Goal: Task Accomplishment & Management: Manage account settings

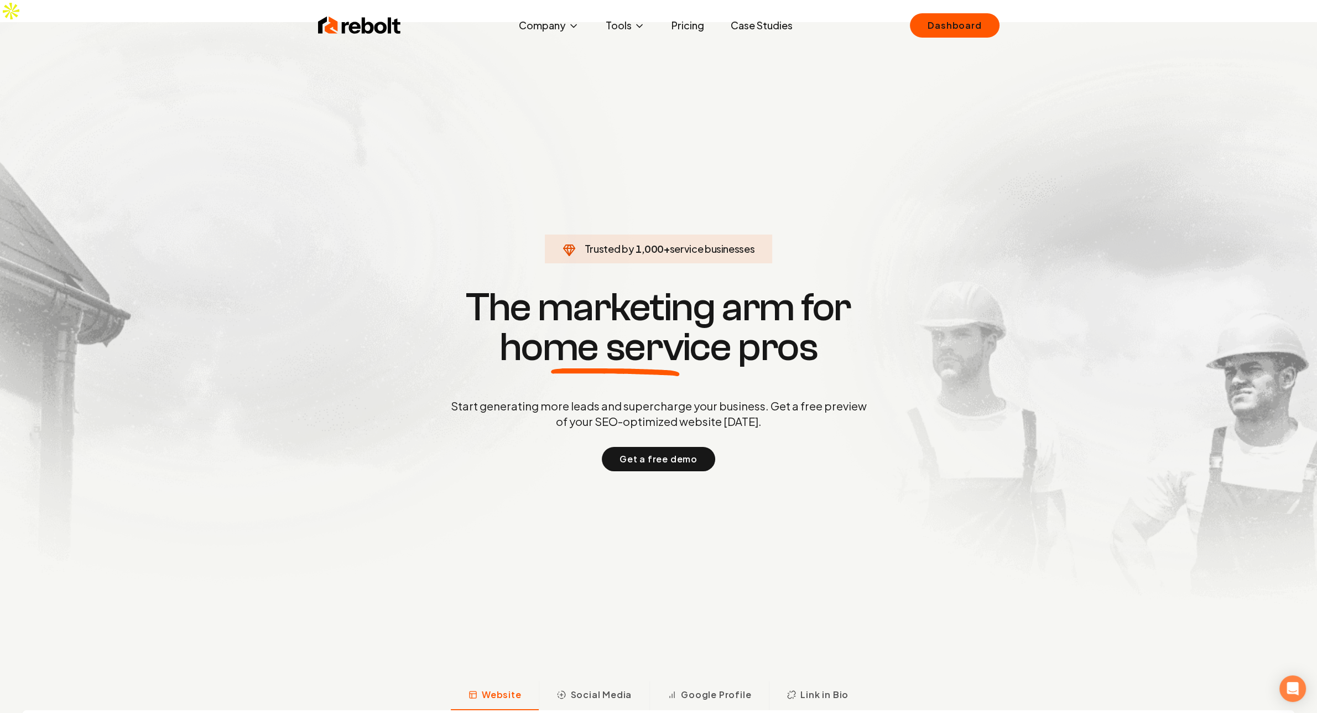
click at [949, 38] on div "Rebolt Company About Blog Jobs Tools Google Review QR Code Generator Google Bus…" at bounding box center [659, 25] width 708 height 33
click at [939, 22] on link "Dashboard" at bounding box center [954, 25] width 89 height 24
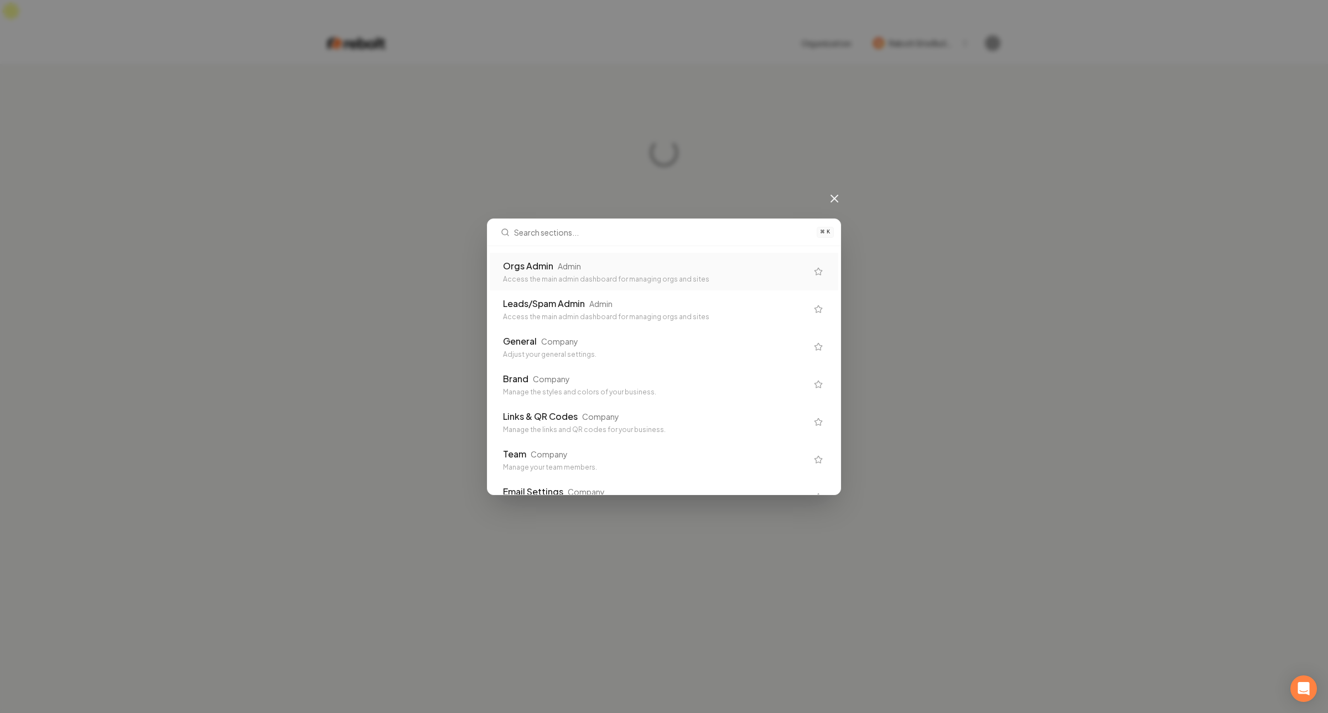
type input "mastabahomes"
click at [559, 227] on input "admin" at bounding box center [662, 232] width 296 height 27
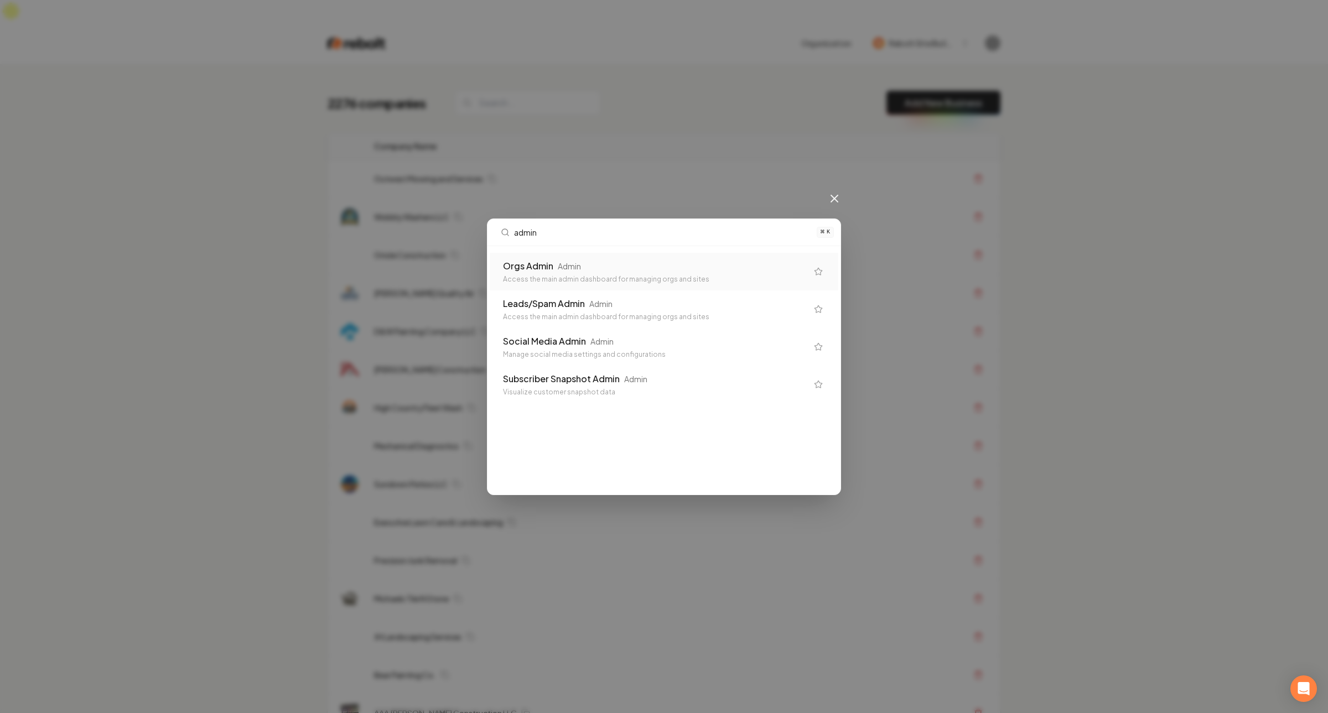
type input "admin"
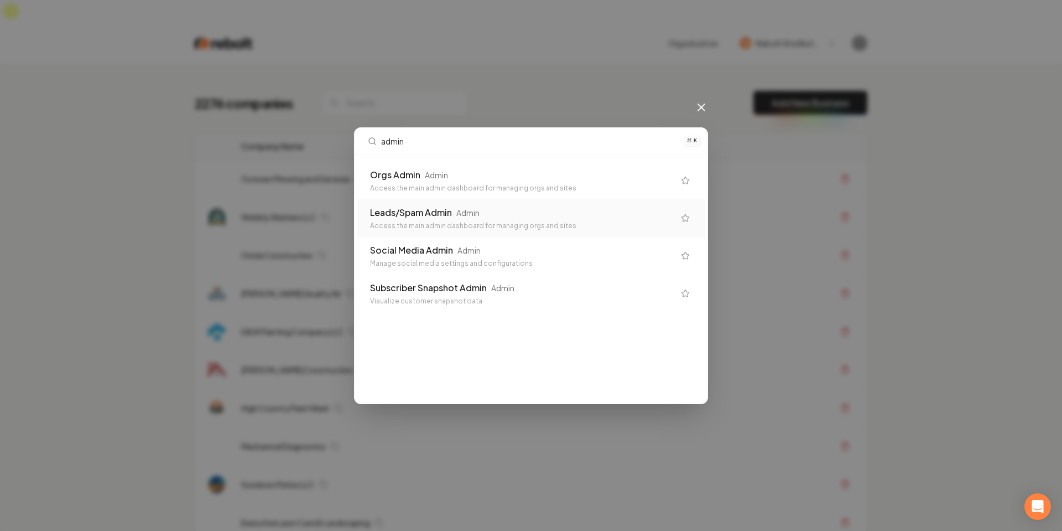
click at [703, 111] on icon at bounding box center [701, 107] width 13 height 13
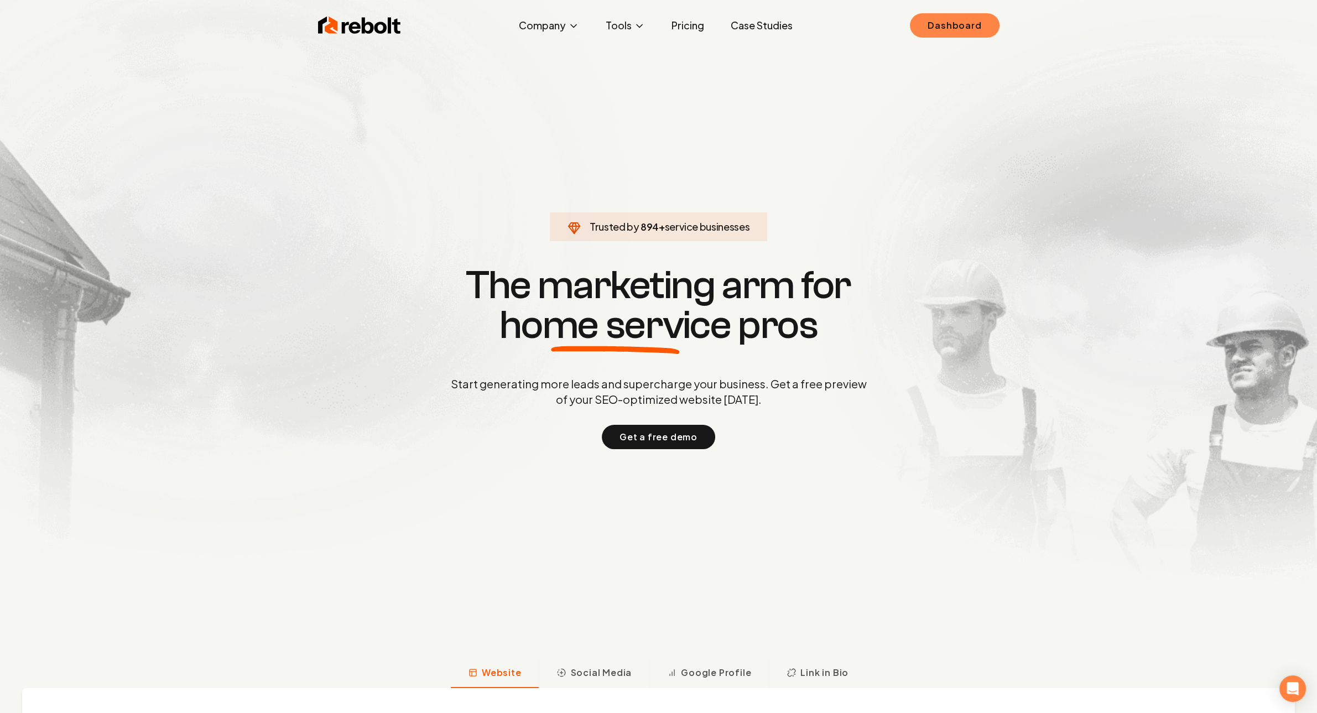
click at [964, 33] on link "Dashboard" at bounding box center [954, 25] width 89 height 24
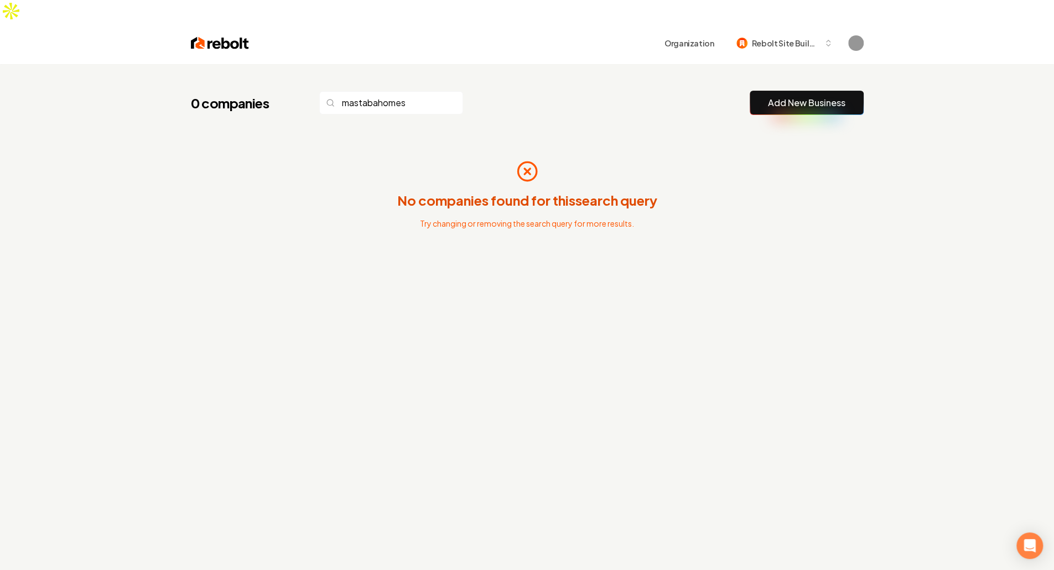
click at [395, 91] on input "mastabahomes" at bounding box center [391, 102] width 144 height 23
click at [586, 191] on p "No companies found for this search query" at bounding box center [527, 200] width 260 height 18
click at [383, 91] on input "mastaba" at bounding box center [391, 102] width 144 height 23
type input "mas"
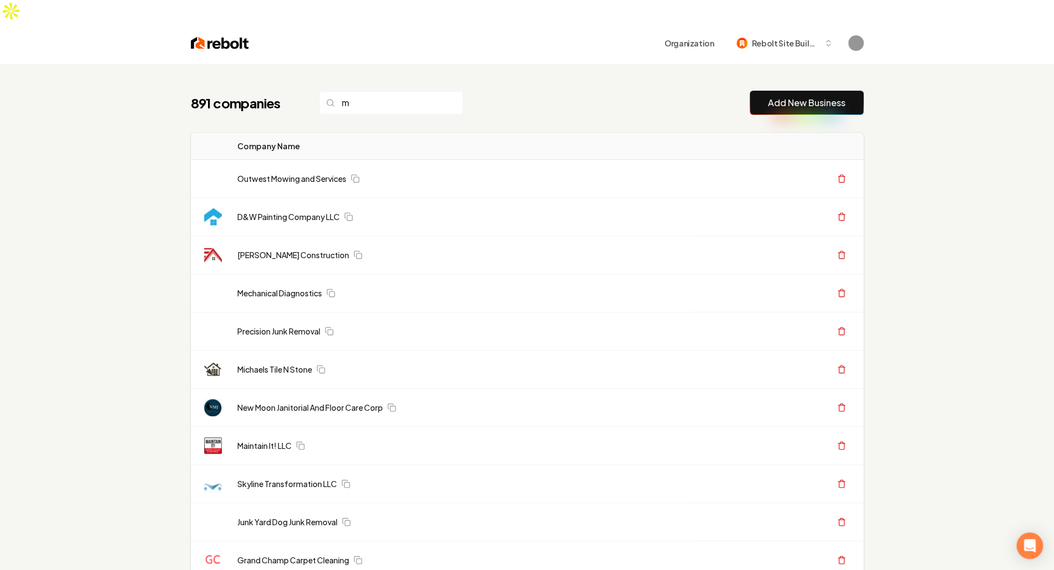
click at [376, 133] on th "Company Name" at bounding box center [460, 146] width 465 height 27
click at [309, 133] on th "Company Name" at bounding box center [460, 146] width 465 height 27
click at [386, 91] on input "m" at bounding box center [391, 102] width 144 height 23
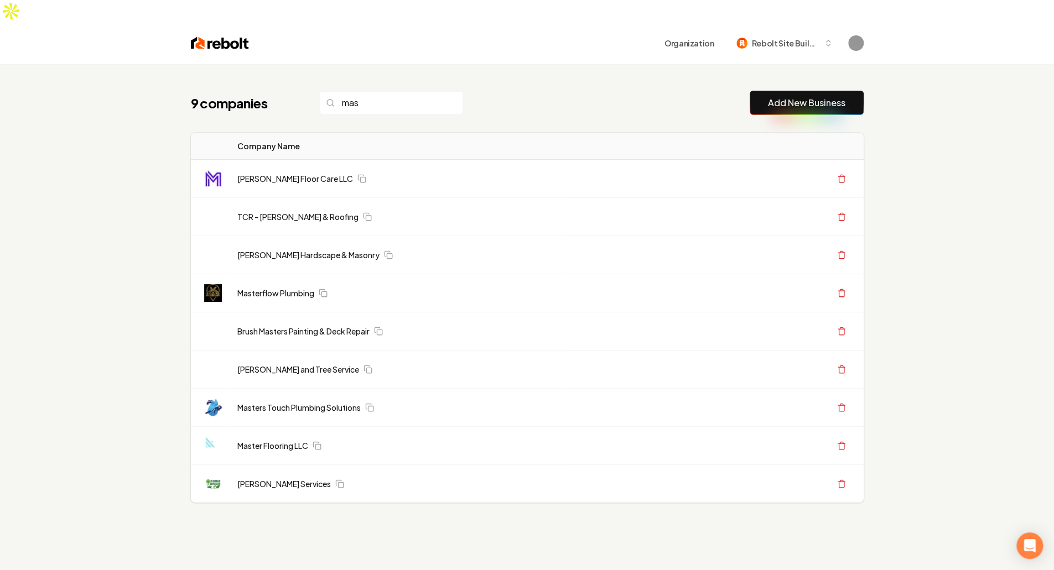
click at [110, 349] on div "9 companies mas Add New Business Logo Company Name Actions Magic Masters Floor …" at bounding box center [527, 349] width 1054 height 570
click at [386, 91] on input "mas" at bounding box center [391, 102] width 144 height 23
type input "m"
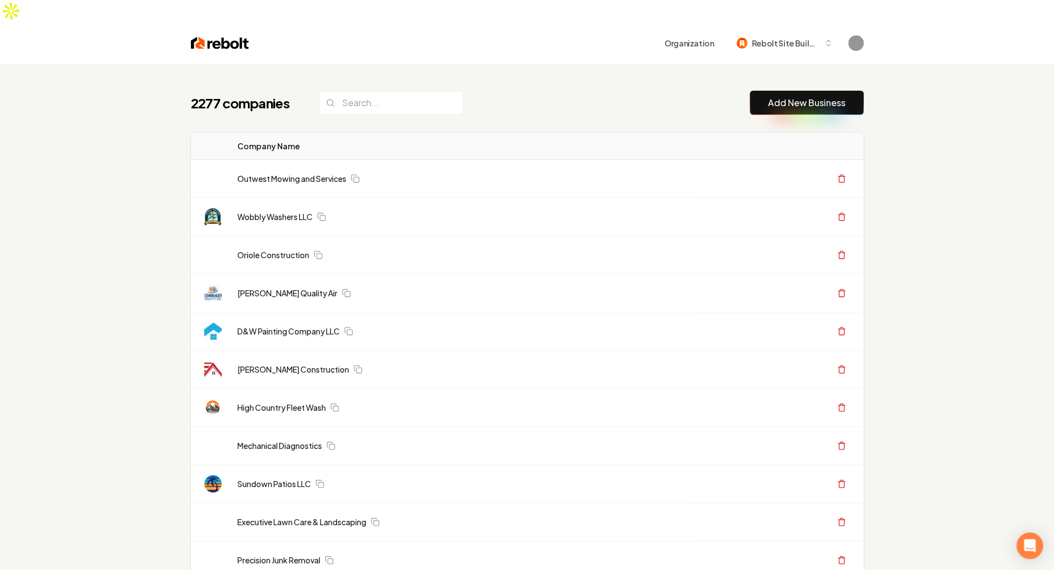
click at [673, 91] on div "2277 companies Add New Business" at bounding box center [527, 103] width 673 height 24
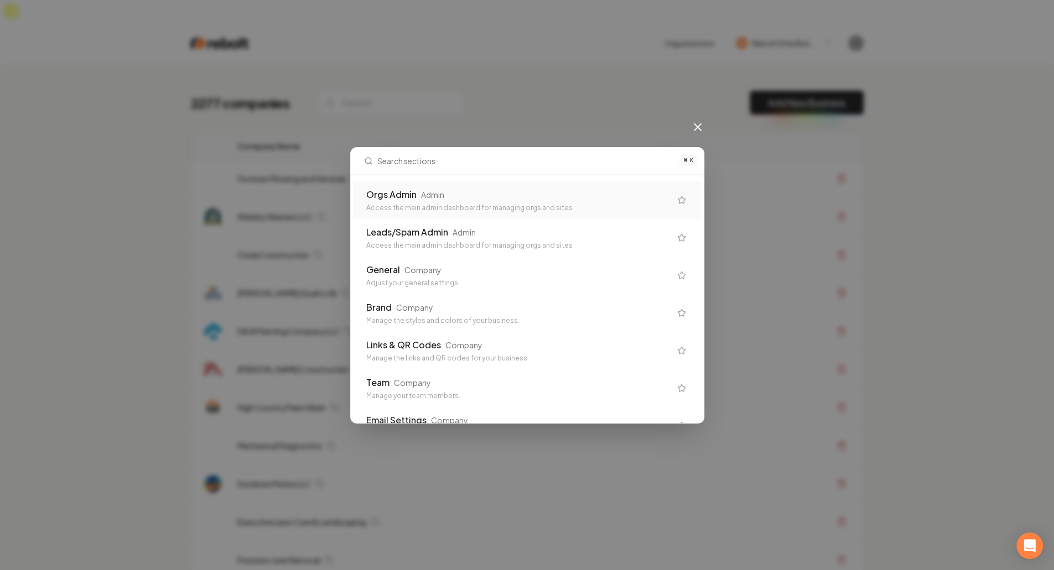
click at [642, 82] on div "⌘ K Orgs Admin Admin Access the main admin dashboard for managing orgs and site…" at bounding box center [527, 285] width 1054 height 570
click at [392, 199] on div "Orgs Admin" at bounding box center [395, 194] width 50 height 13
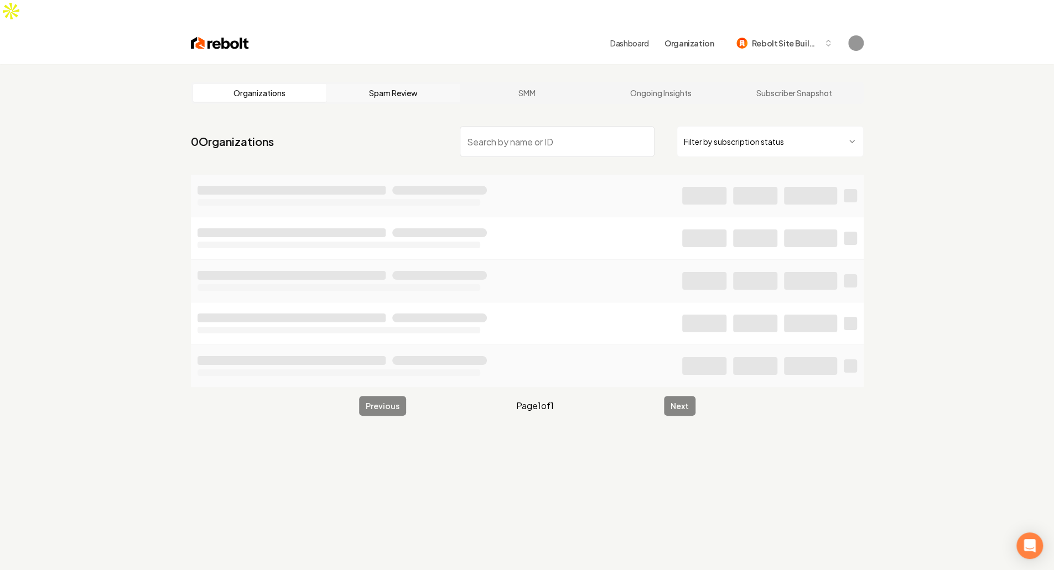
click at [362, 84] on link "Spam Review" at bounding box center [393, 93] width 134 height 18
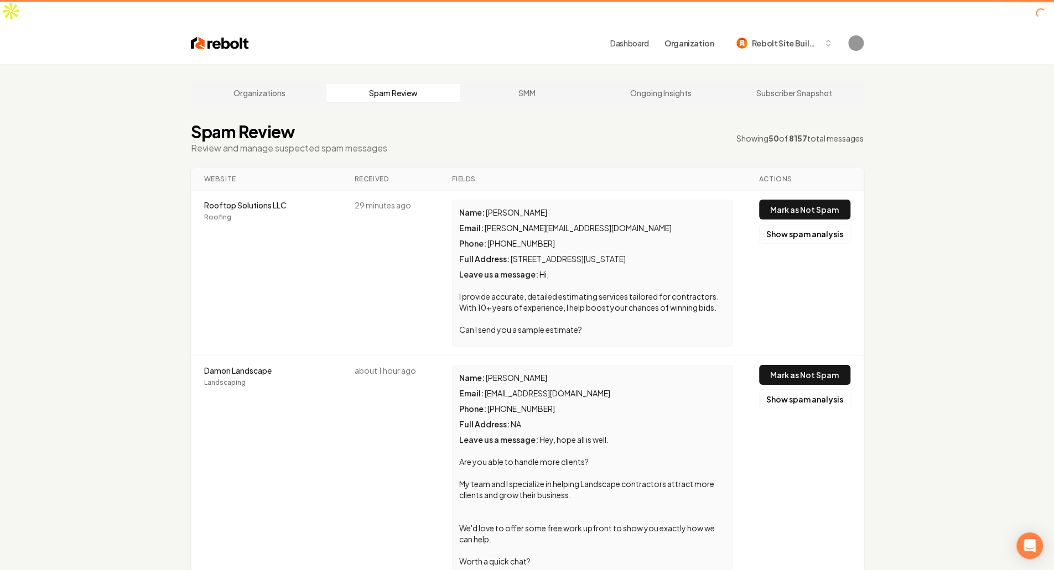
click at [479, 122] on div "Spam Review Review and manage suspected spam messages Showing 50 of 8157 total …" at bounding box center [527, 138] width 673 height 33
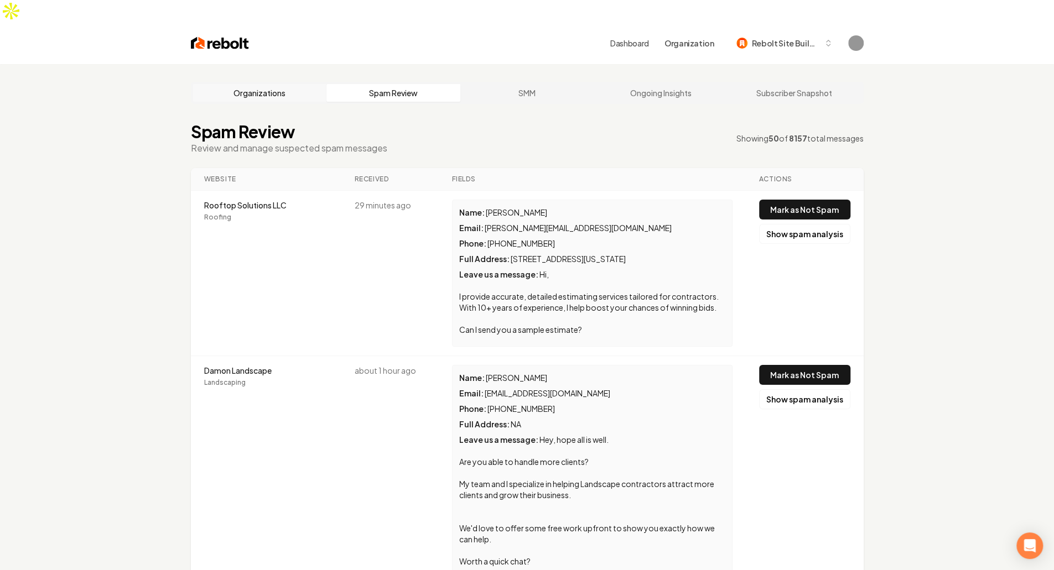
click at [295, 84] on link "Organizations" at bounding box center [260, 93] width 134 height 18
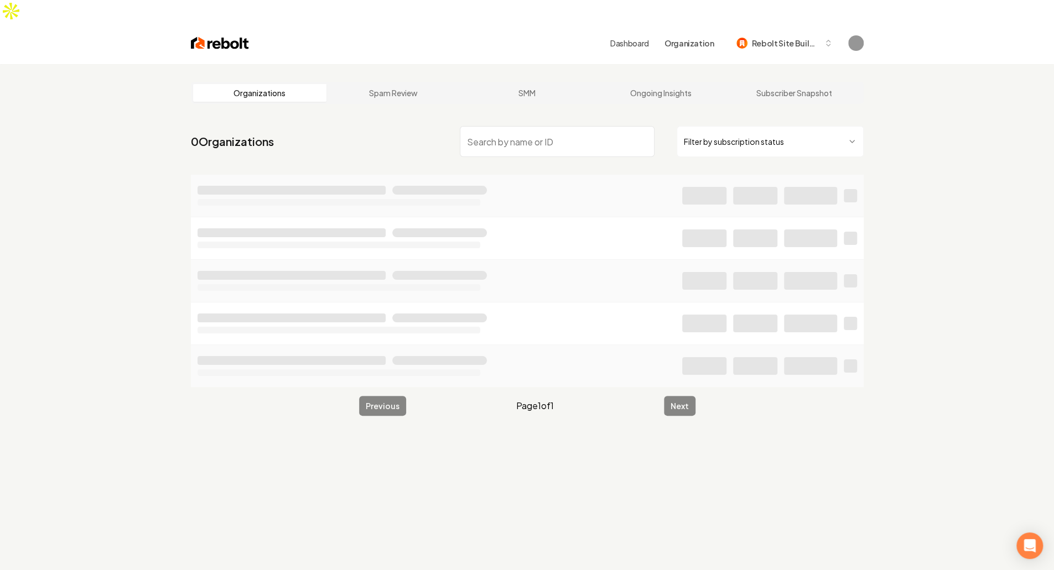
click at [540, 126] on input "search" at bounding box center [557, 141] width 195 height 31
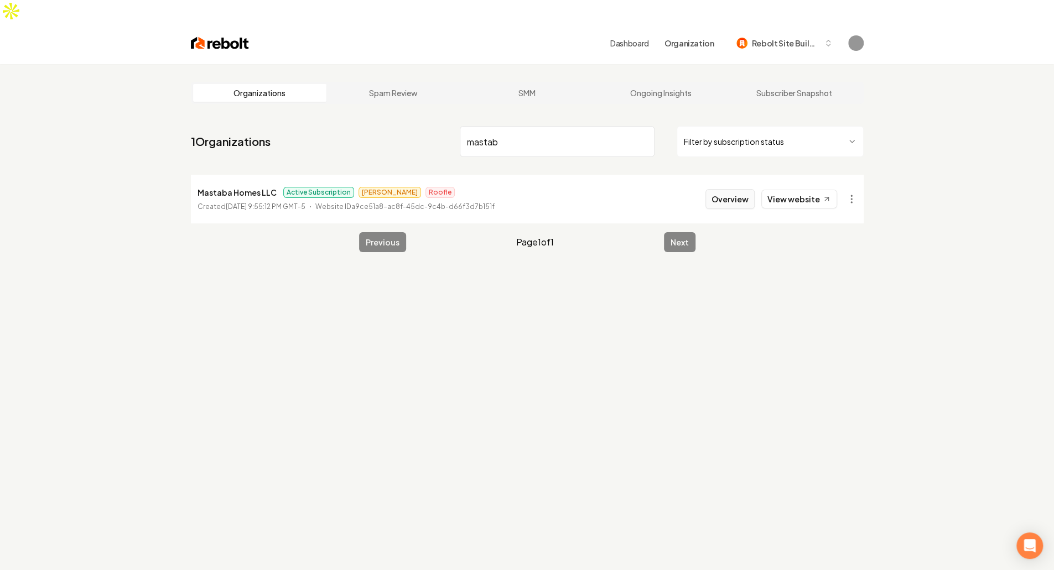
type input "mastab"
click at [727, 189] on button "Overview" at bounding box center [729, 199] width 49 height 20
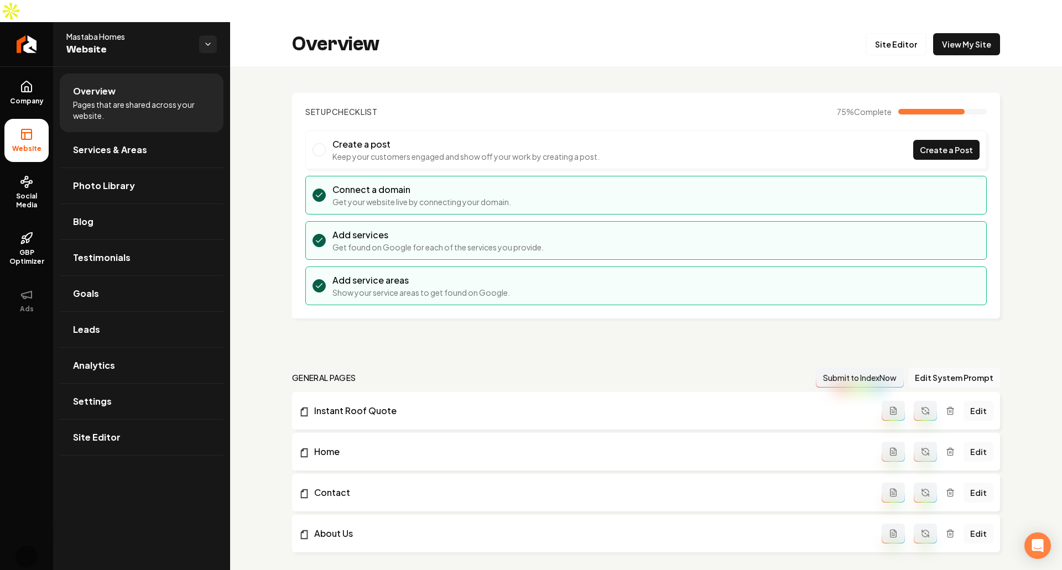
scroll to position [763, 0]
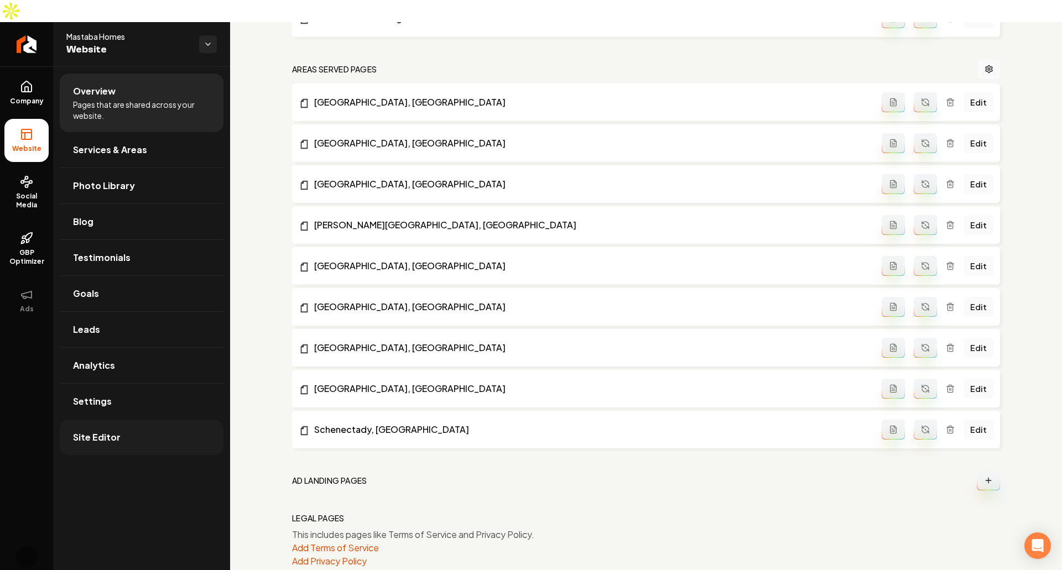
click at [152, 420] on link "Site Editor" at bounding box center [142, 437] width 164 height 35
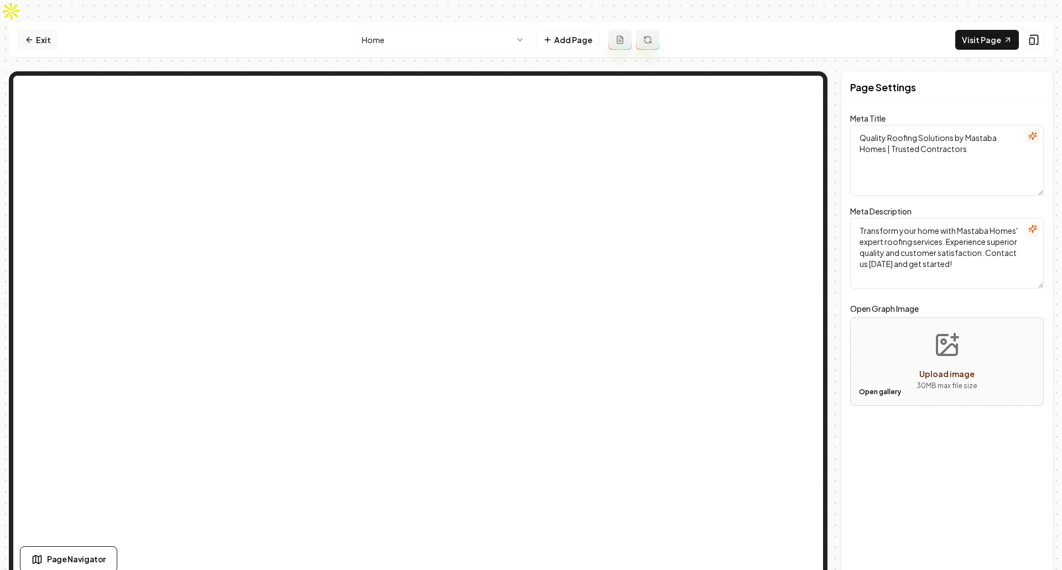
click at [24, 30] on link "Exit" at bounding box center [38, 40] width 40 height 20
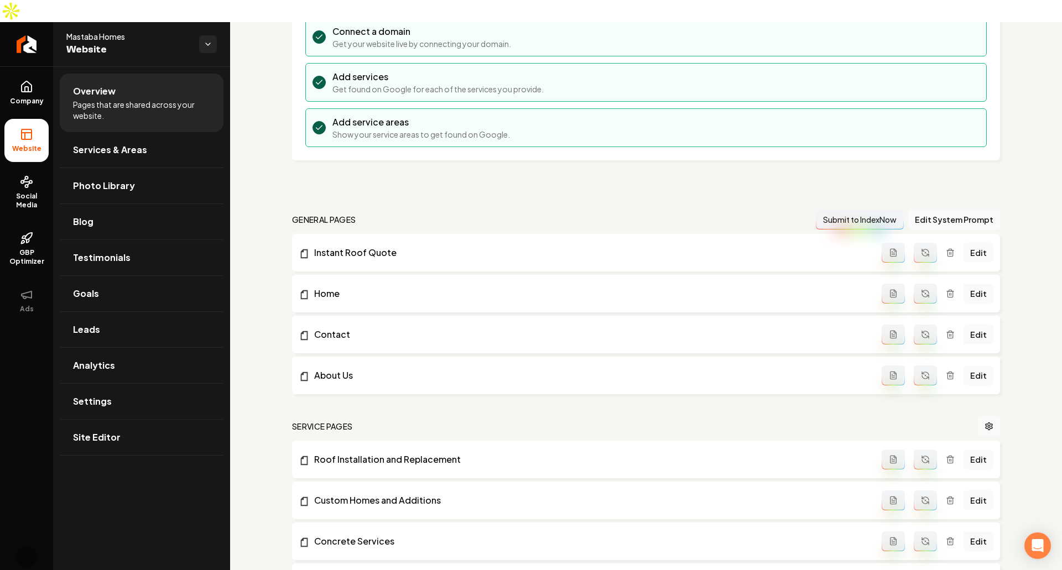
scroll to position [164, 0]
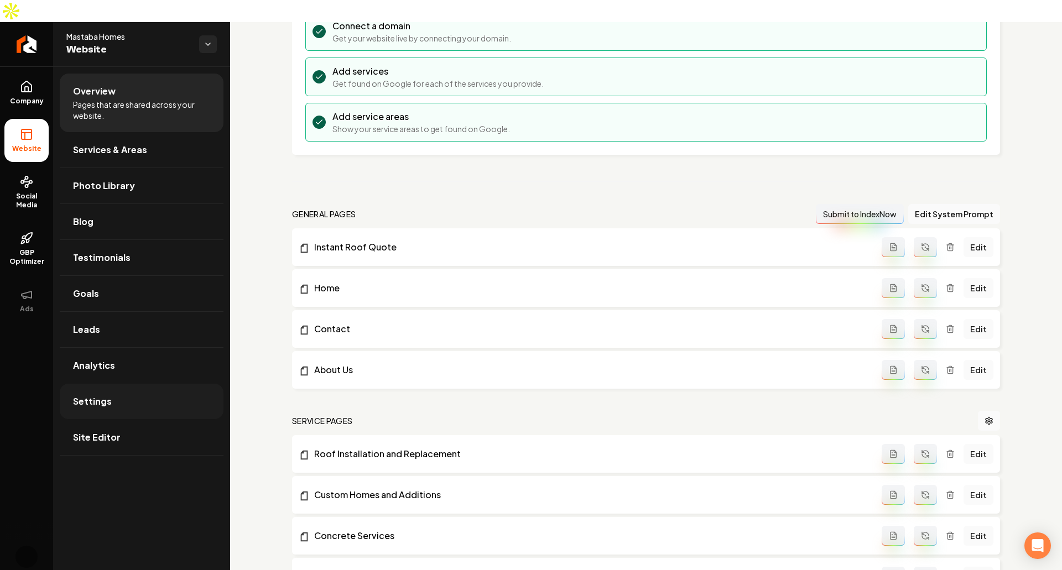
click at [147, 384] on link "Settings" at bounding box center [142, 401] width 164 height 35
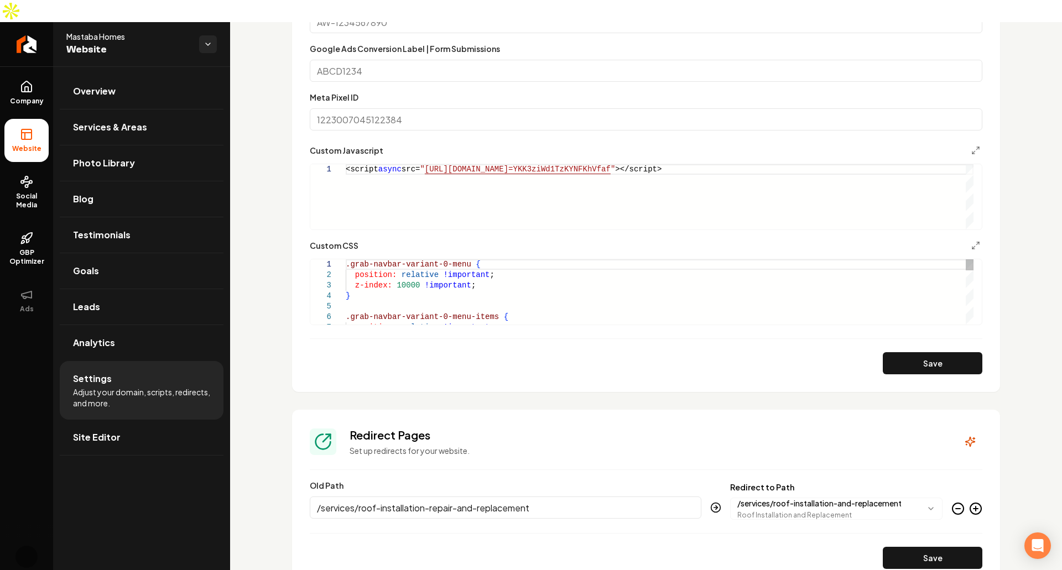
click at [425, 287] on div ".grab-navbar-variant-0-menu { position: relative !important ; z-index: 10000 !i…" at bounding box center [660, 464] width 628 height 410
click at [439, 184] on div "<script async src= " https://app.roofle.com/roof-quote-pro-widget.js?id =YKK3zi…" at bounding box center [660, 196] width 628 height 65
drag, startPoint x: 437, startPoint y: 179, endPoint x: 454, endPoint y: 222, distance: 47.0
click at [454, 222] on div "<script async src= " https://app.roofle.com/roof-quote-pro-widget.js?id =YKK3zi…" at bounding box center [660, 196] width 628 height 65
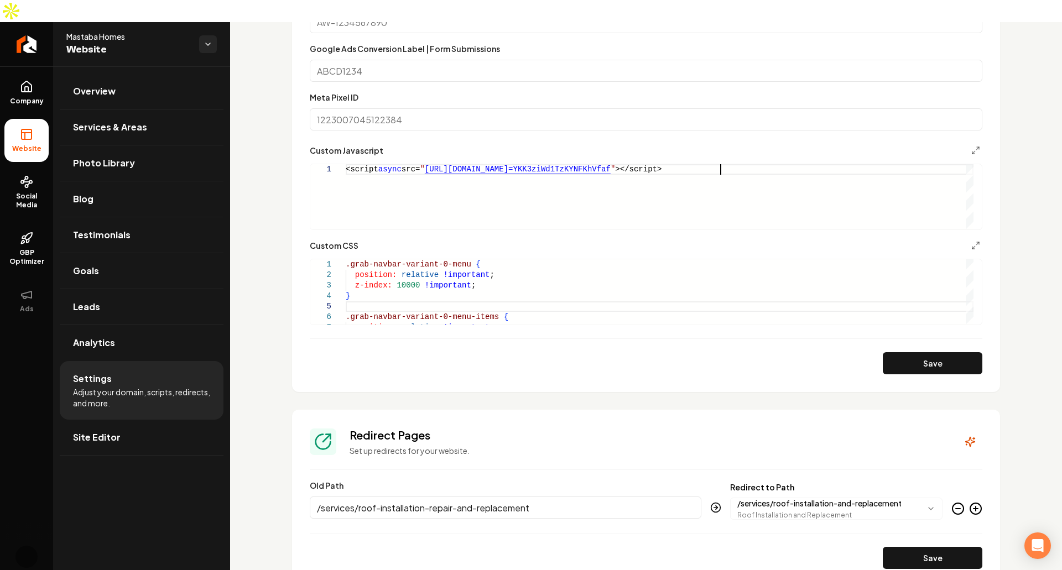
click at [719, 164] on div "<script async src= " https://app.roofle.com/roof-quote-pro-widget.js?id =YKK3zi…" at bounding box center [660, 196] width 628 height 65
click at [262, 193] on div "**********" at bounding box center [646, 105] width 832 height 1439
